Goal: Task Accomplishment & Management: Complete application form

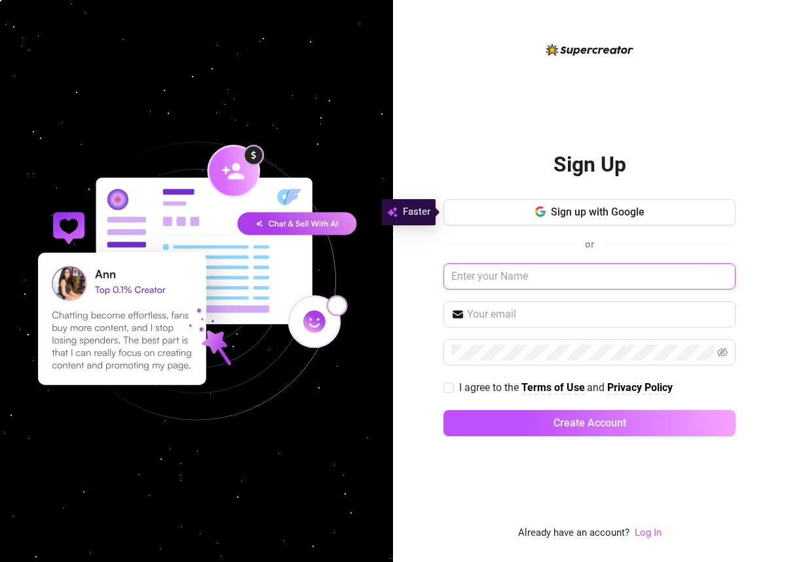
click at [560, 272] on input "text" at bounding box center [590, 276] width 292 height 26
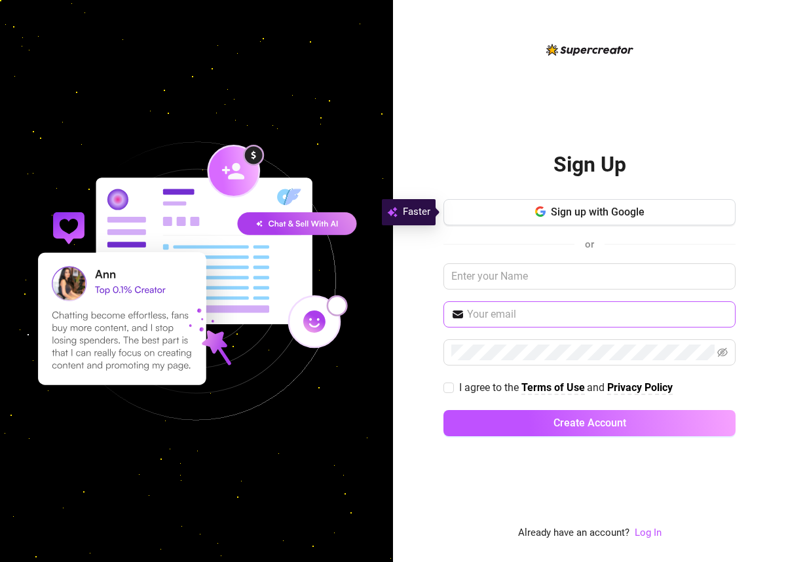
click at [546, 324] on span at bounding box center [590, 314] width 292 height 26
click at [515, 303] on span at bounding box center [590, 314] width 292 height 26
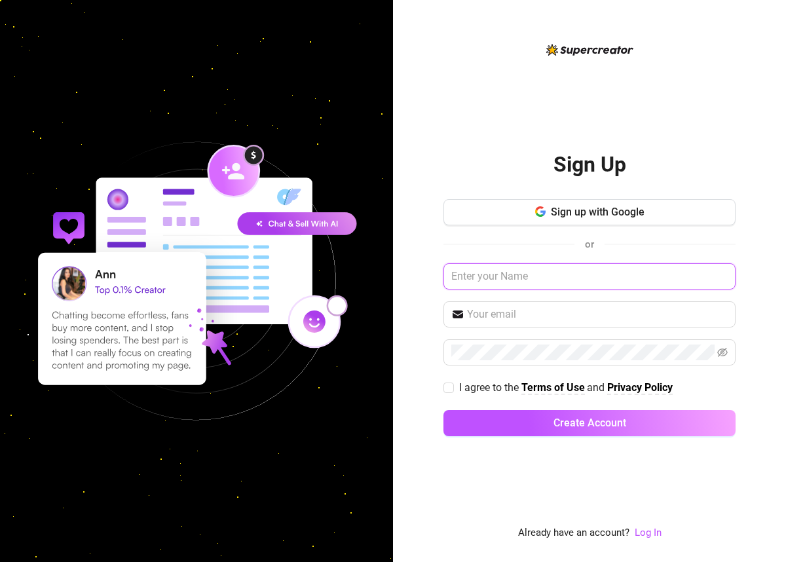
click at [537, 275] on input "text" at bounding box center [590, 276] width 292 height 26
type input "T"
type input "Rey"
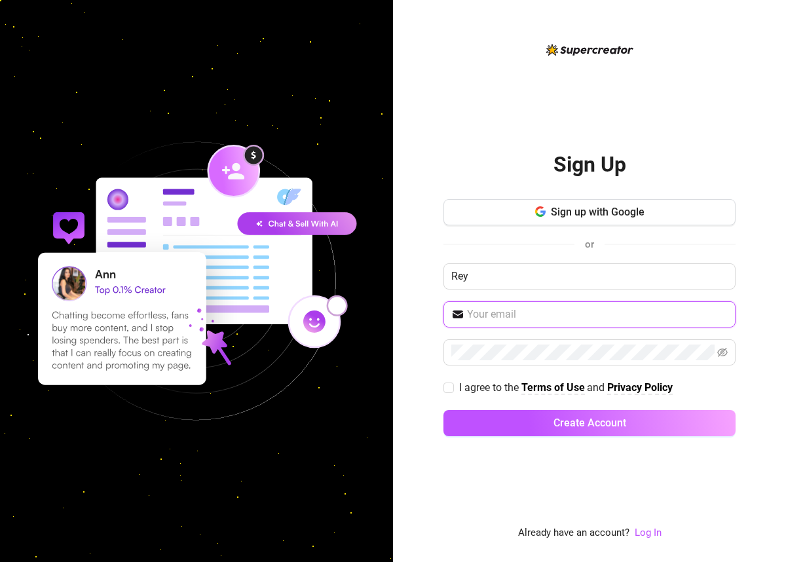
click at [655, 315] on input "text" at bounding box center [597, 315] width 261 height 16
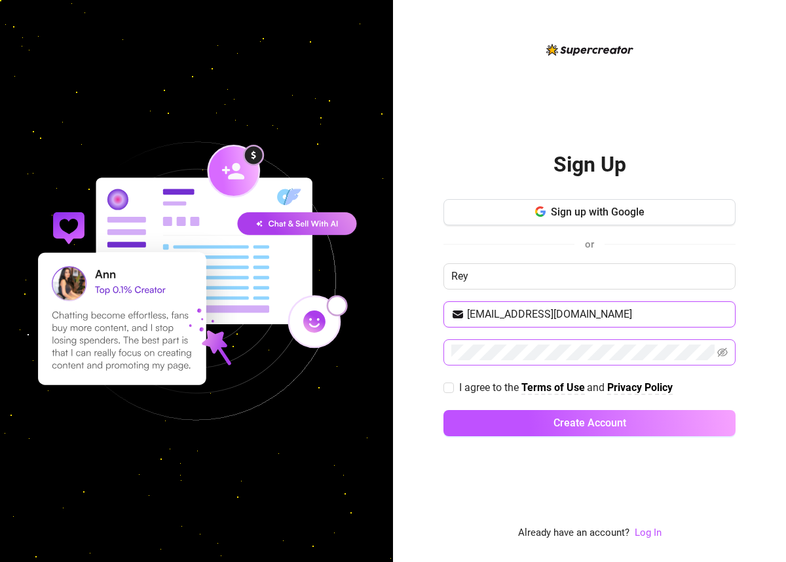
type input "[EMAIL_ADDRESS][DOMAIN_NAME]"
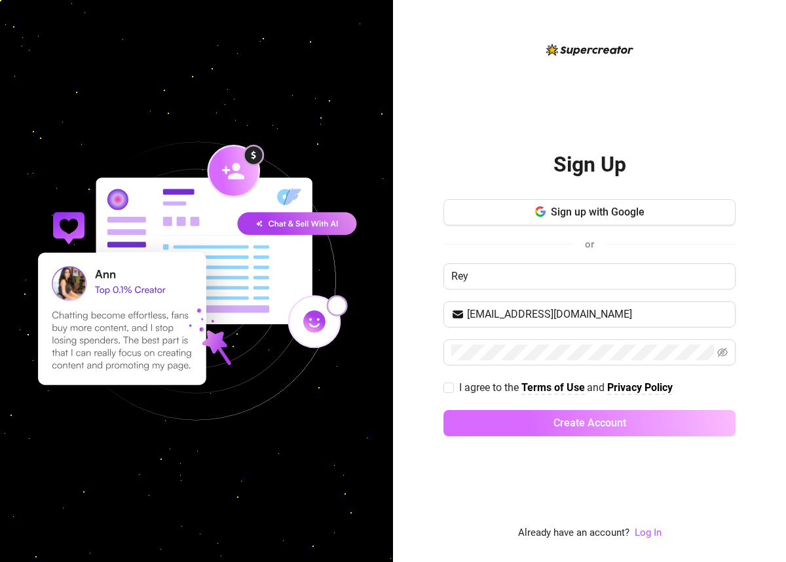
click at [607, 417] on span "Create Account" at bounding box center [590, 423] width 73 height 12
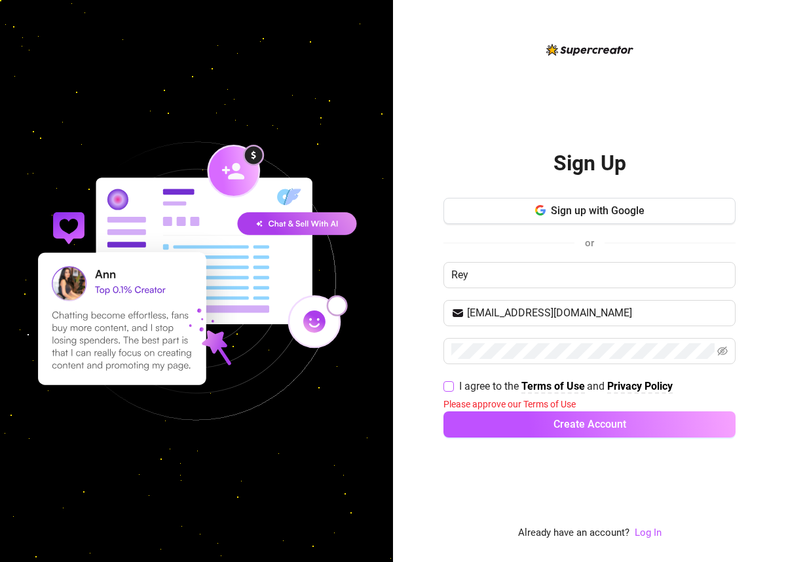
click at [455, 386] on span "I agree to the Terms of Use and Privacy Policy" at bounding box center [566, 386] width 224 height 16
click at [453, 386] on input "I agree to the Terms of Use and Privacy Policy" at bounding box center [448, 385] width 9 height 9
checkbox input "true"
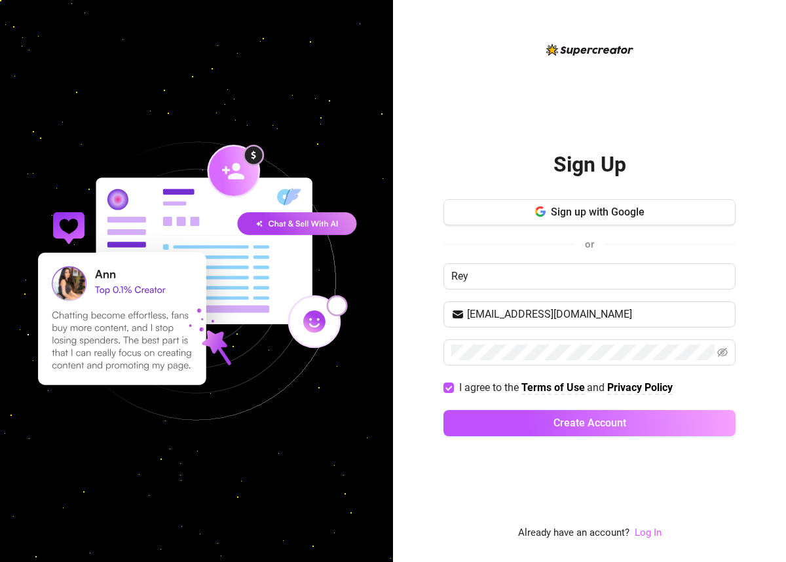
click at [659, 535] on link "Log In" at bounding box center [648, 533] width 27 height 12
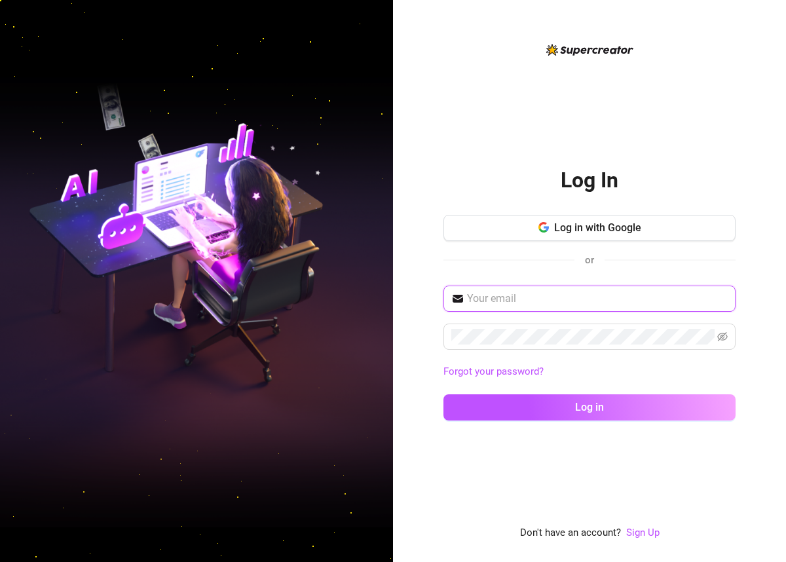
type input "[EMAIL_ADDRESS][DOMAIN_NAME]"
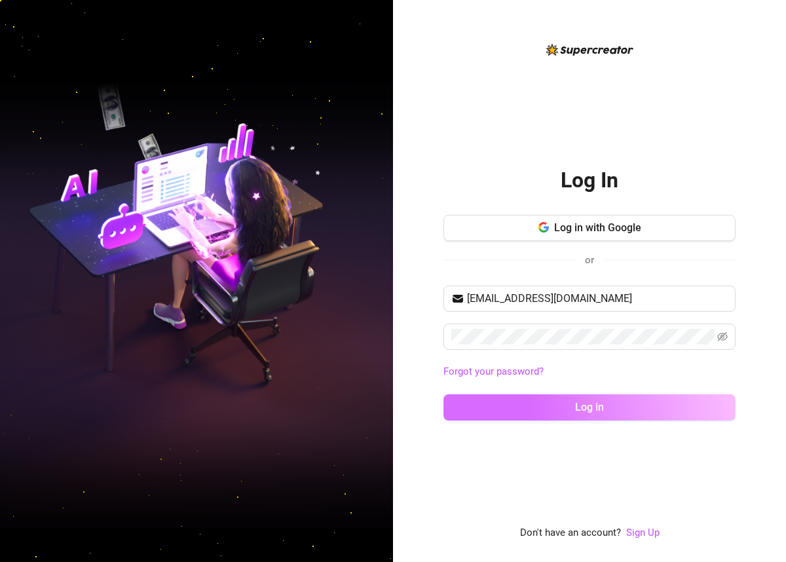
click at [569, 412] on button "Log in" at bounding box center [590, 408] width 292 height 26
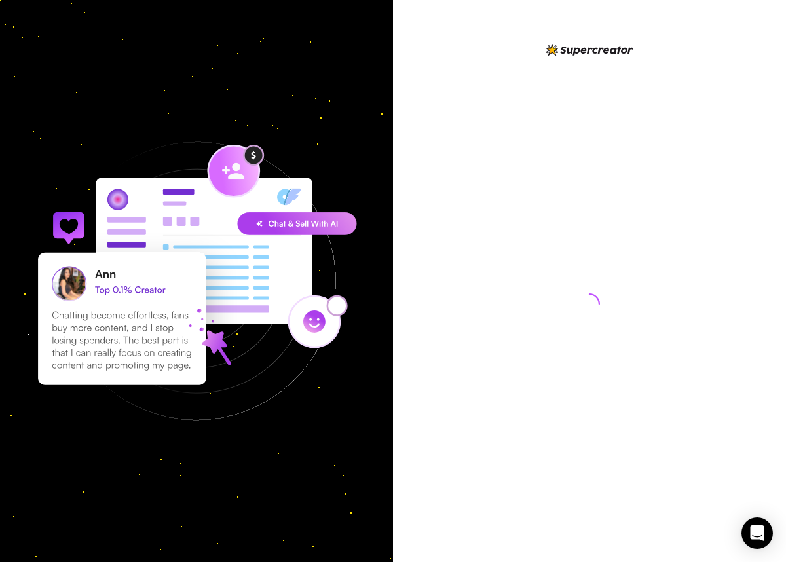
click at [569, 412] on div at bounding box center [590, 291] width 292 height 499
